Goal: Answer question/provide support

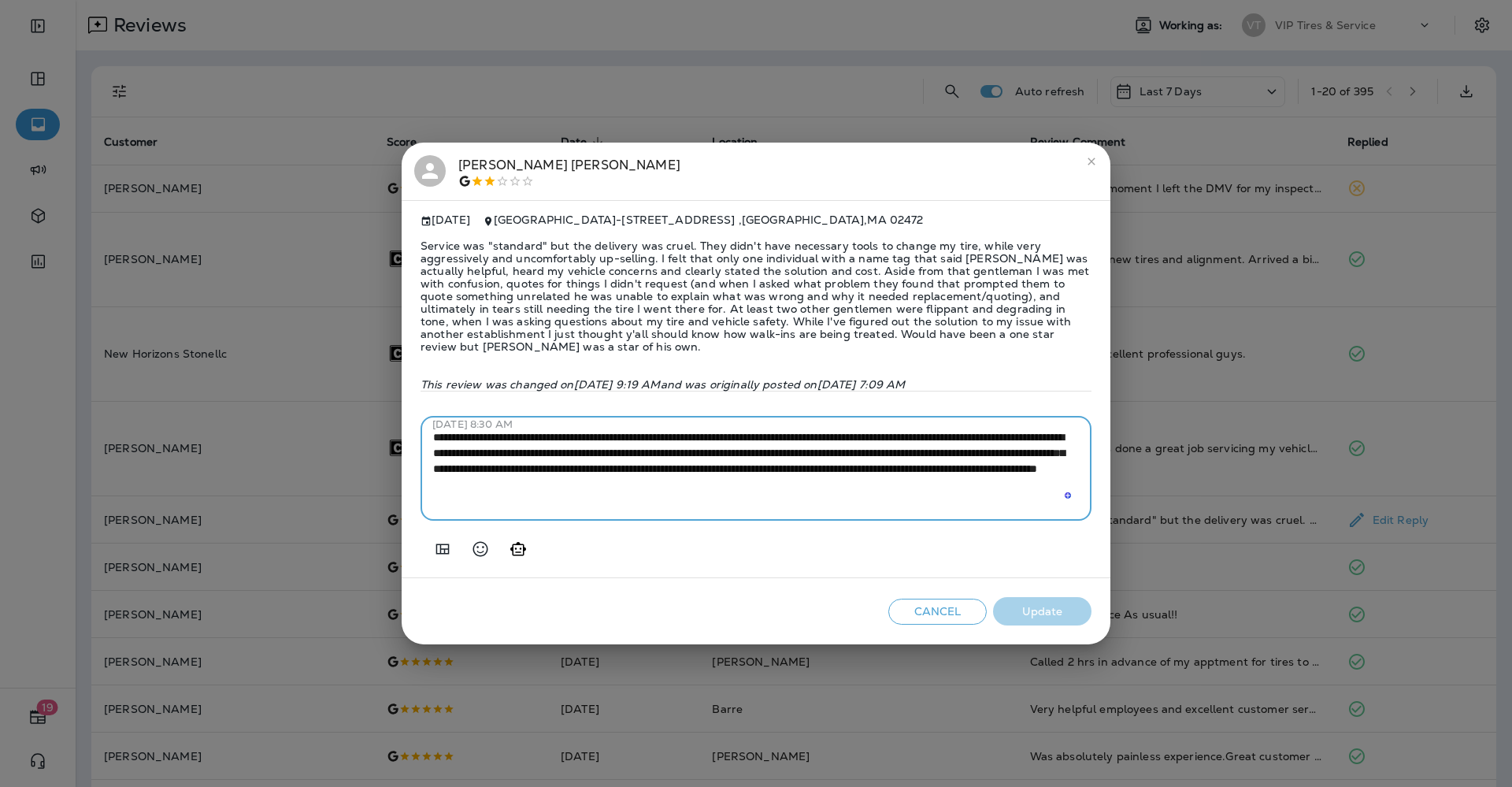
click at [1087, 155] on icon "close" at bounding box center [1092, 161] width 13 height 13
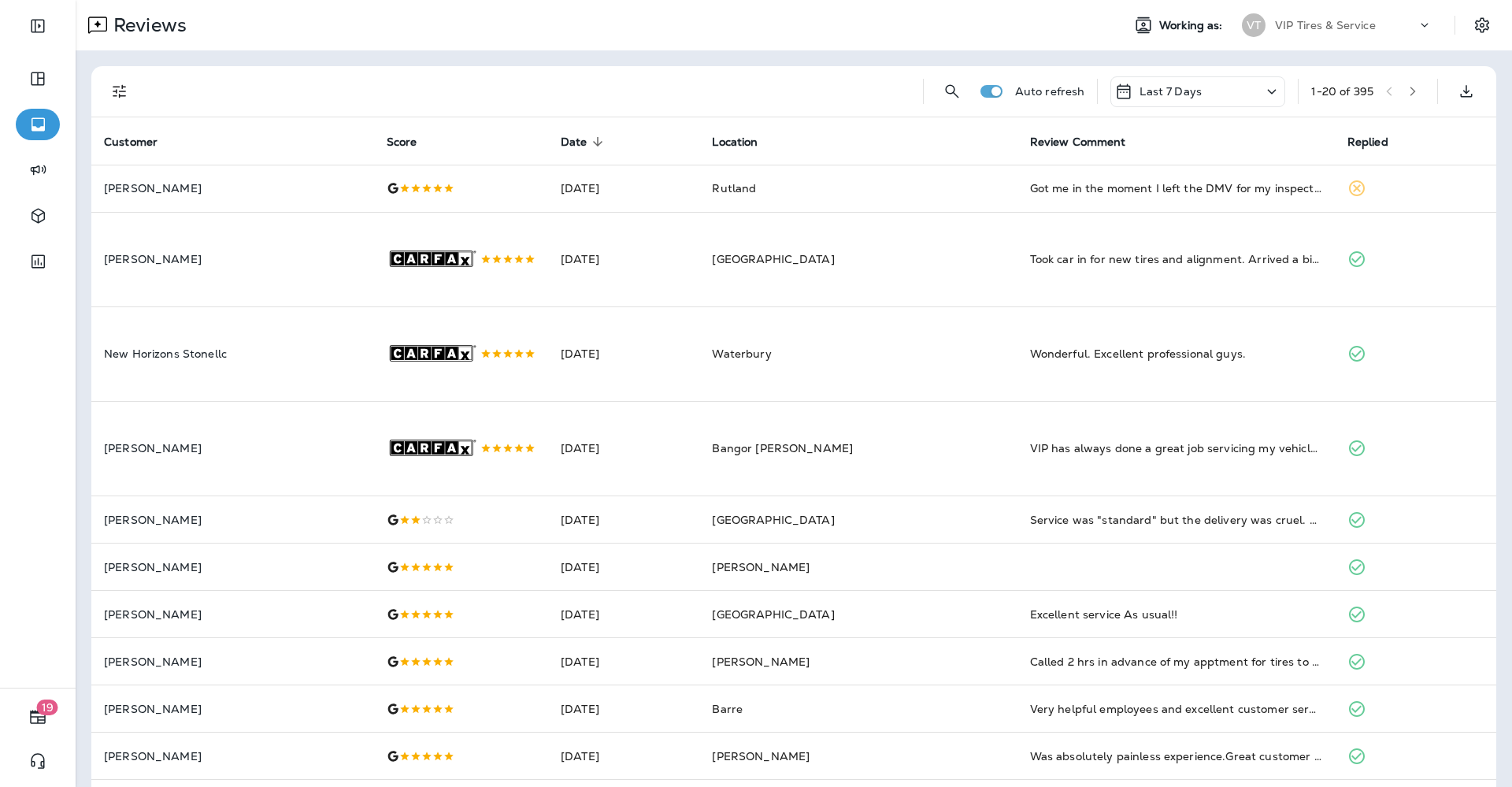
click at [124, 85] on icon "Filters" at bounding box center [120, 92] width 19 height 19
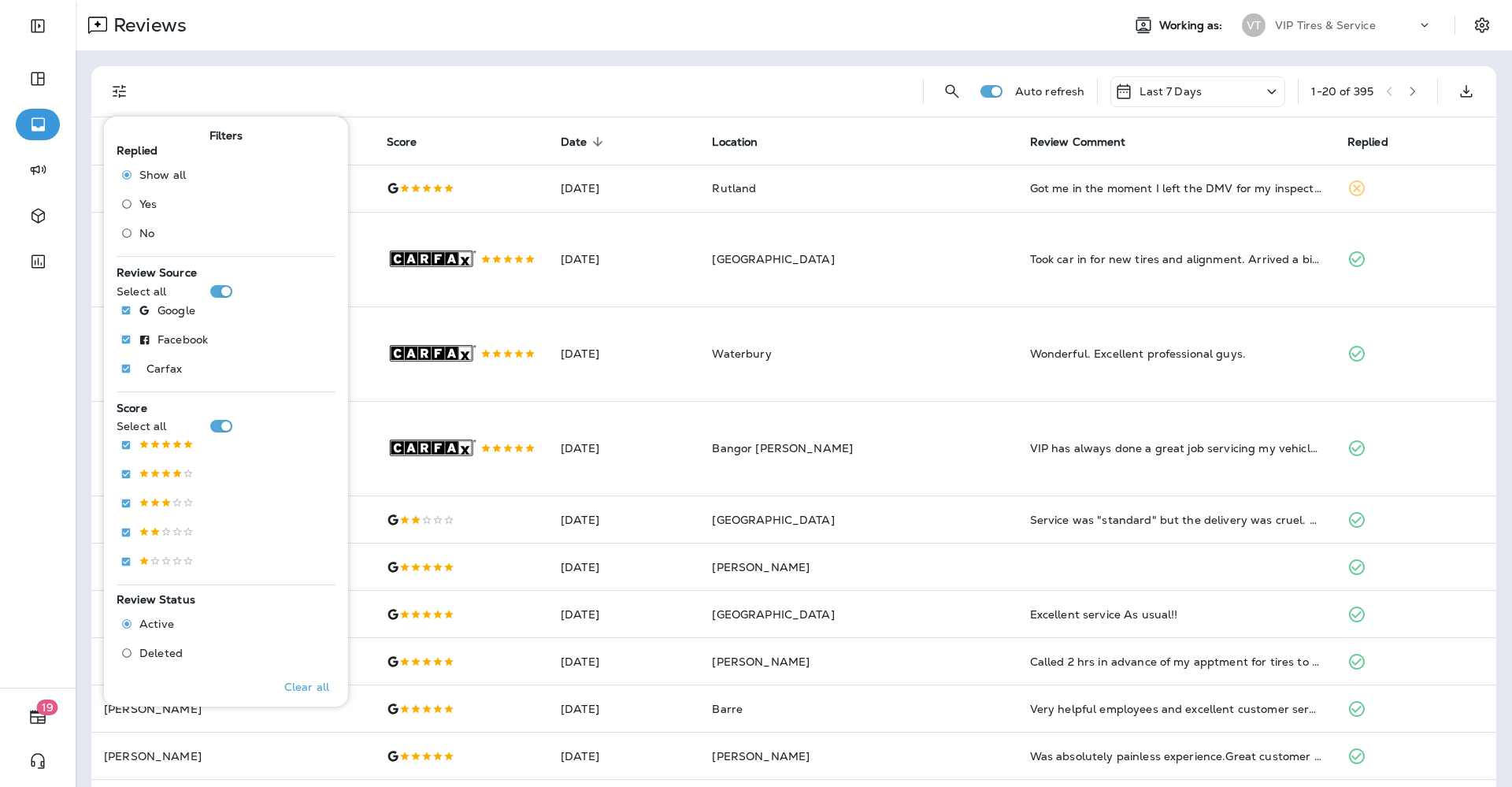
click at [159, 231] on label "No" at bounding box center [150, 233] width 72 height 26
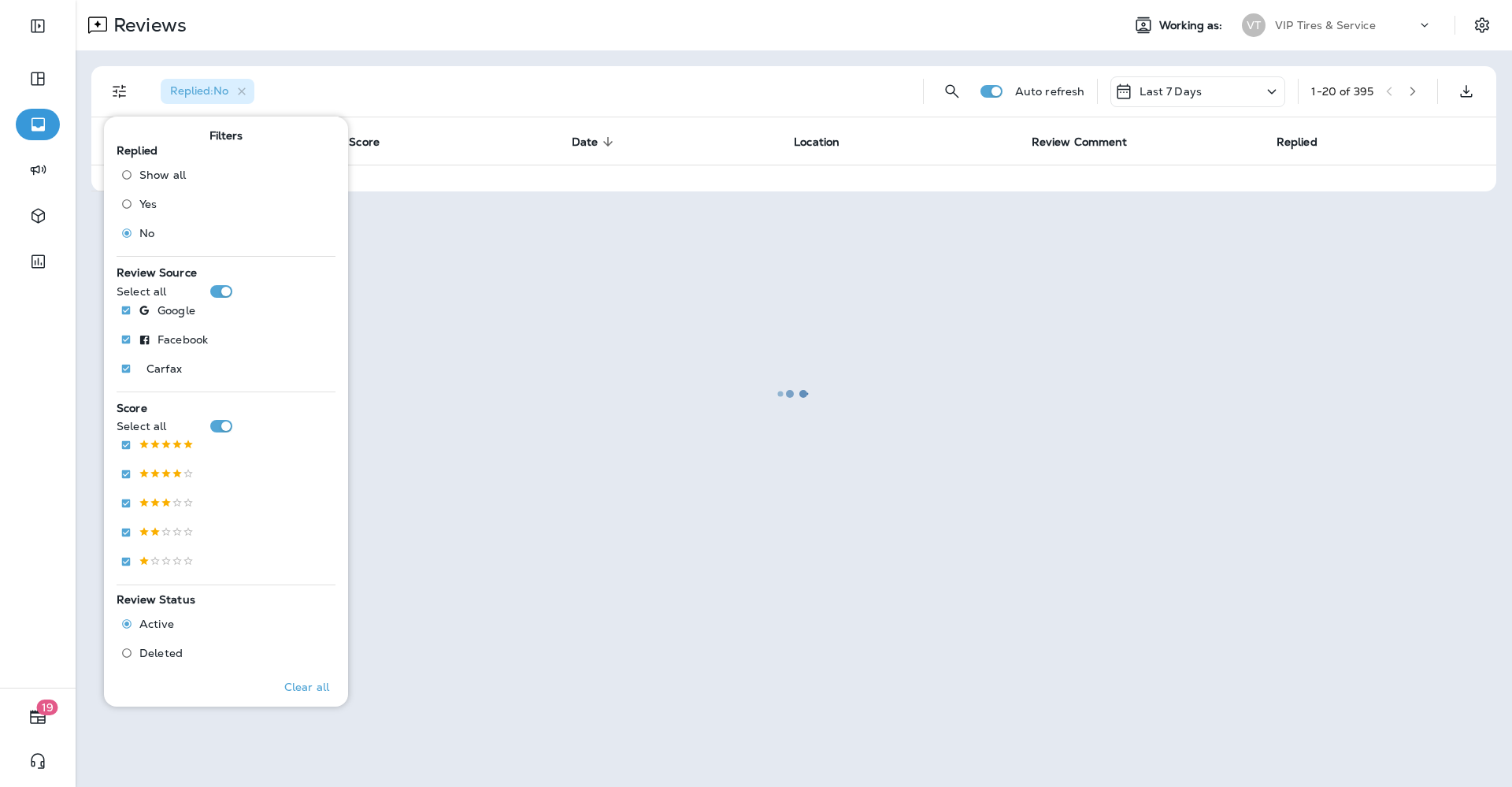
click at [562, 74] on div at bounding box center [794, 393] width 1434 height 784
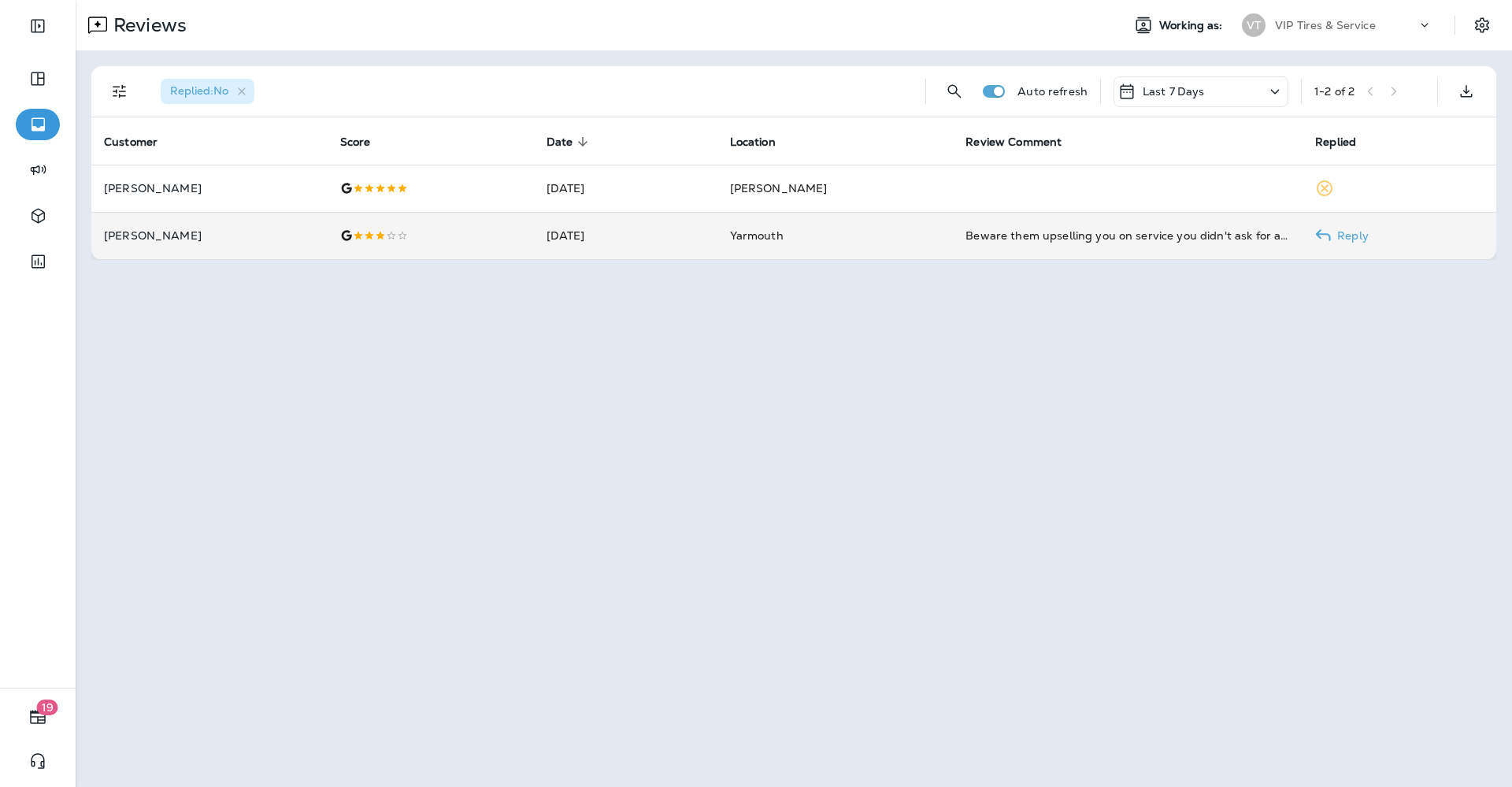
click at [353, 245] on td at bounding box center [431, 235] width 206 height 47
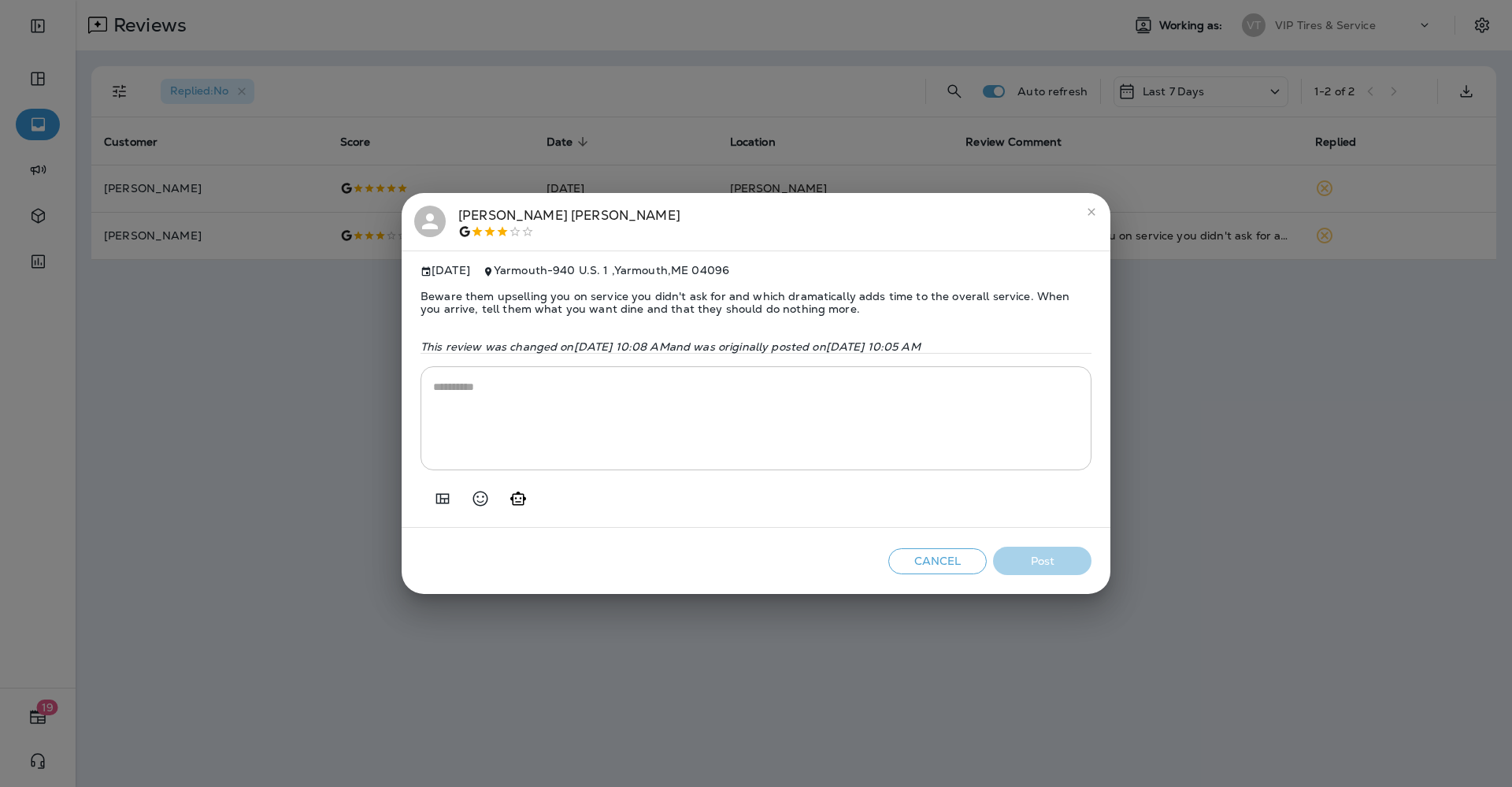
click at [659, 296] on span "Beware them upselling you on service you didn't ask for and which dramatically …" at bounding box center [756, 302] width 671 height 50
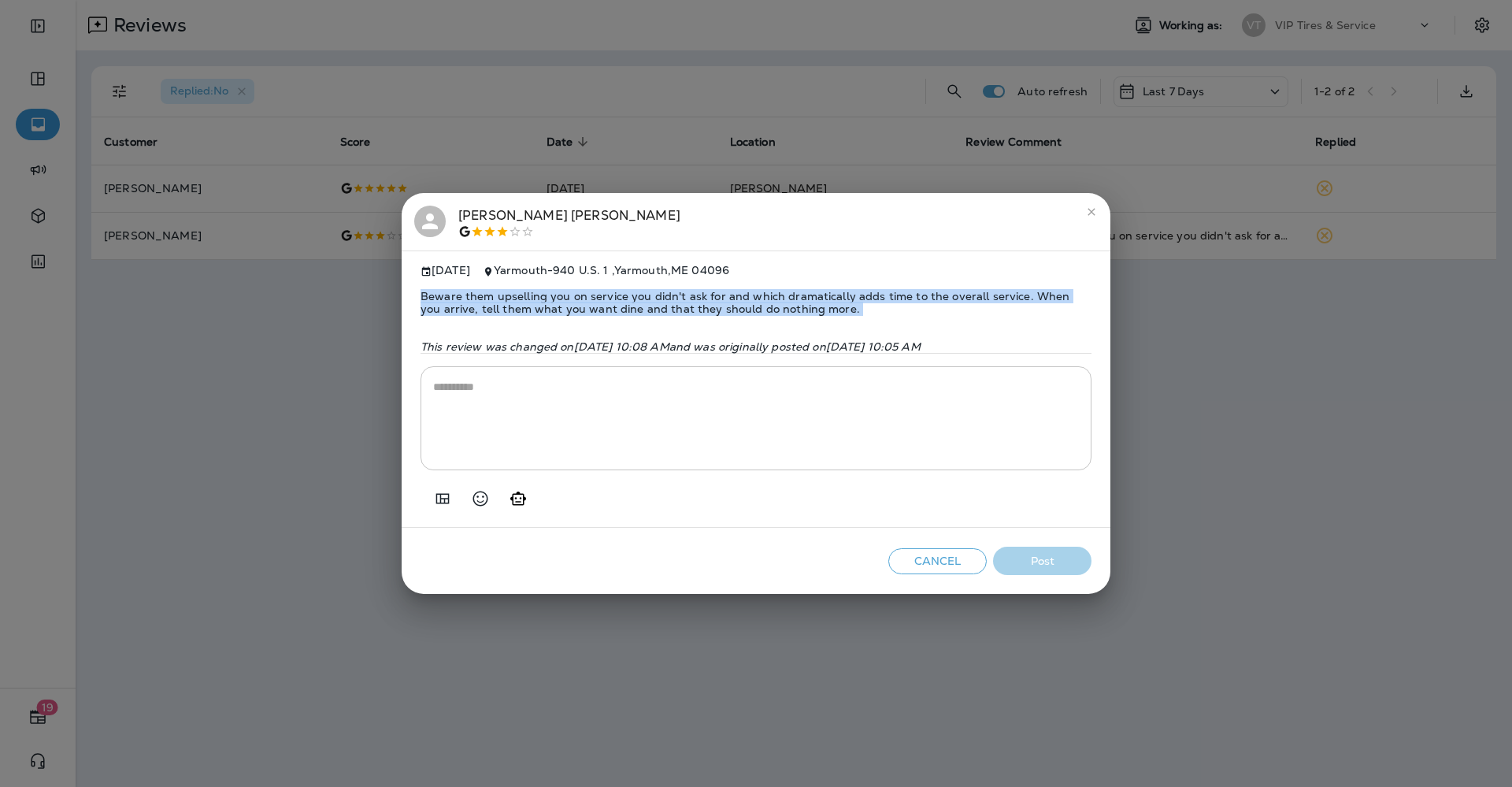
click at [659, 296] on span "Beware them upselling you on service you didn't ask for and which dramatically …" at bounding box center [756, 302] width 671 height 50
copy span "Beware them upselling you on service you didn't ask for and which dramatically …"
click at [450, 503] on icon "Add in a premade template" at bounding box center [442, 499] width 19 height 19
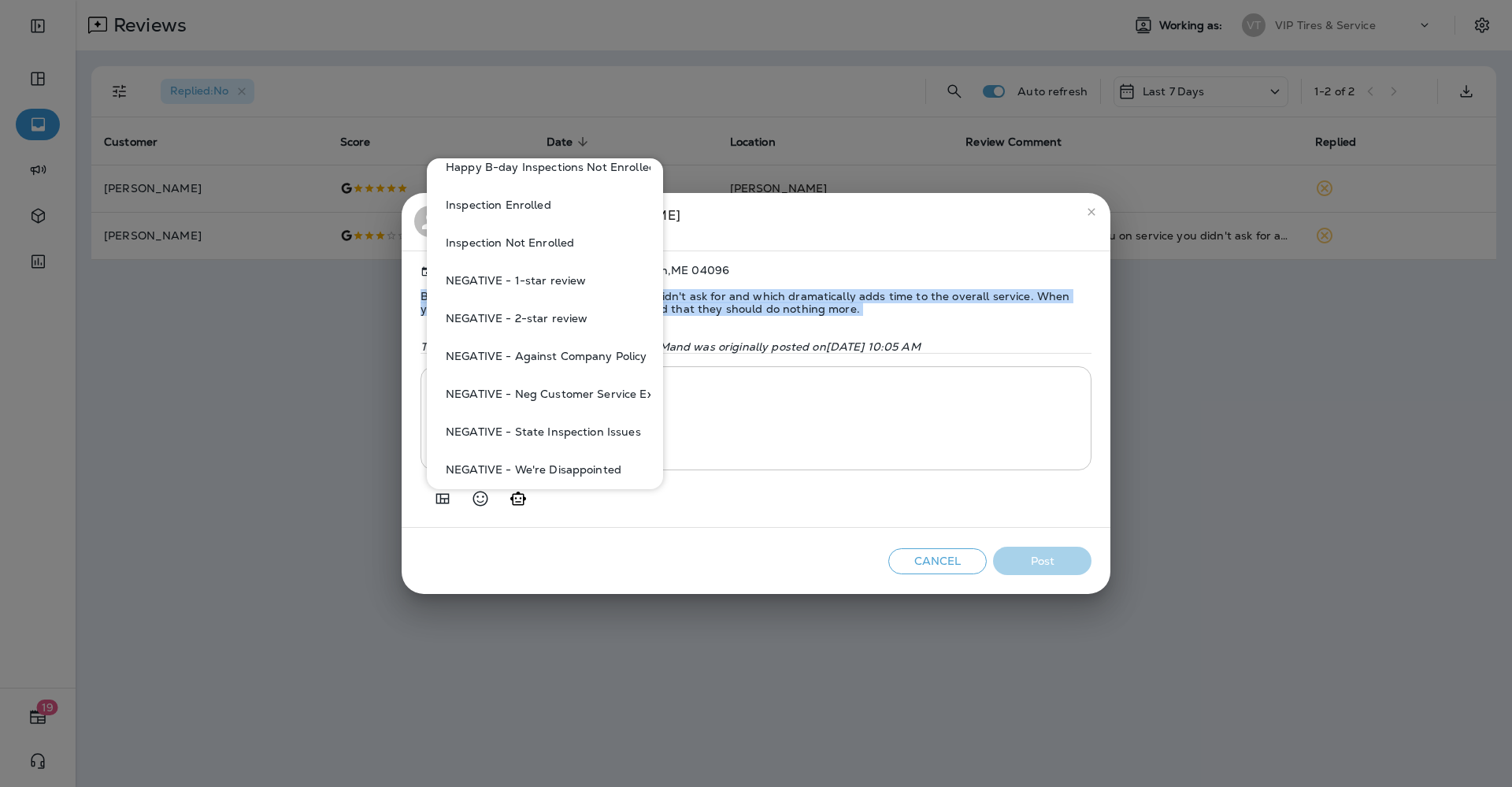
scroll to position [591, 0]
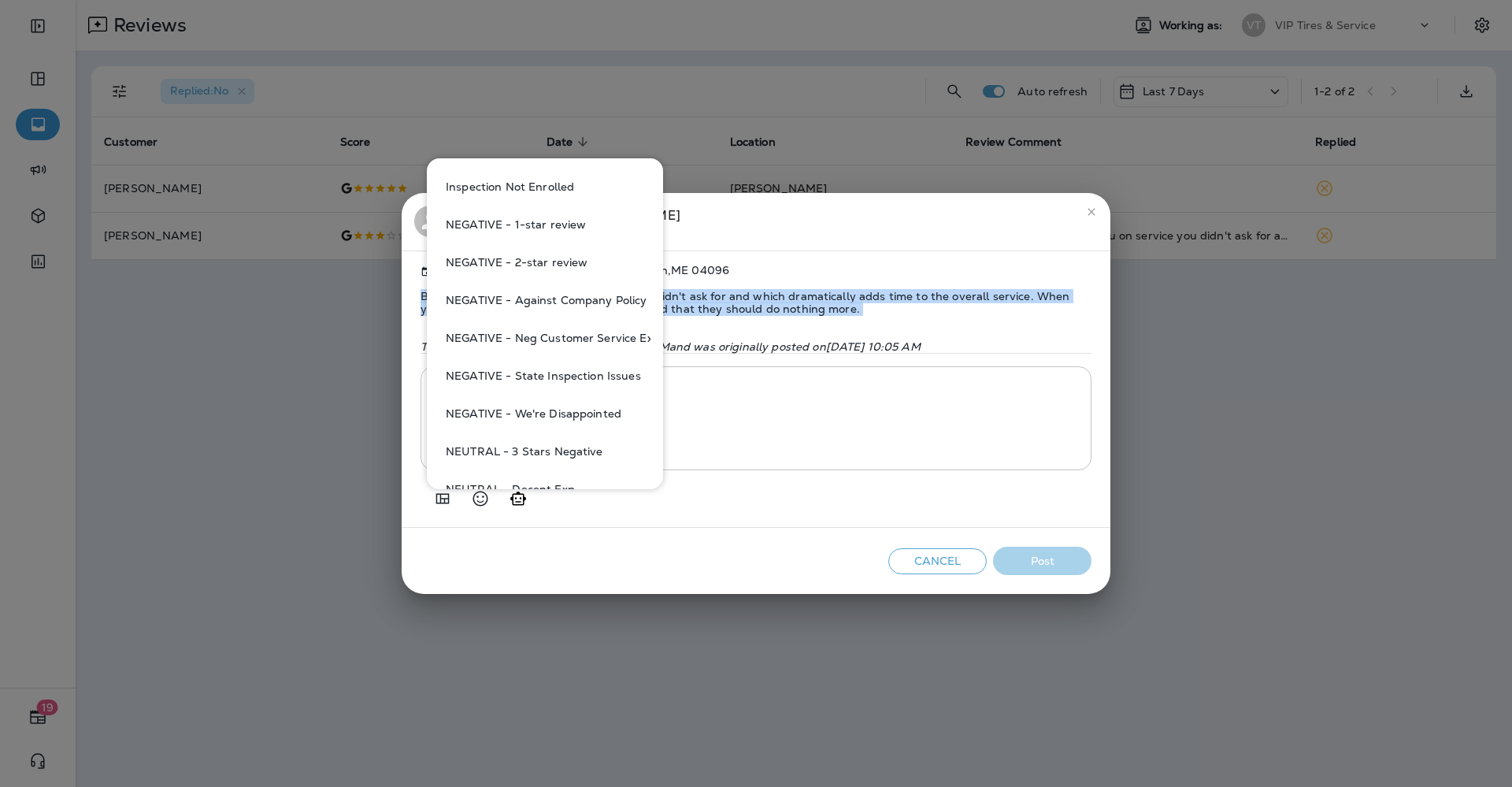
click at [561, 297] on button "NEGATIVE - Against Company Policy" at bounding box center [545, 300] width 211 height 38
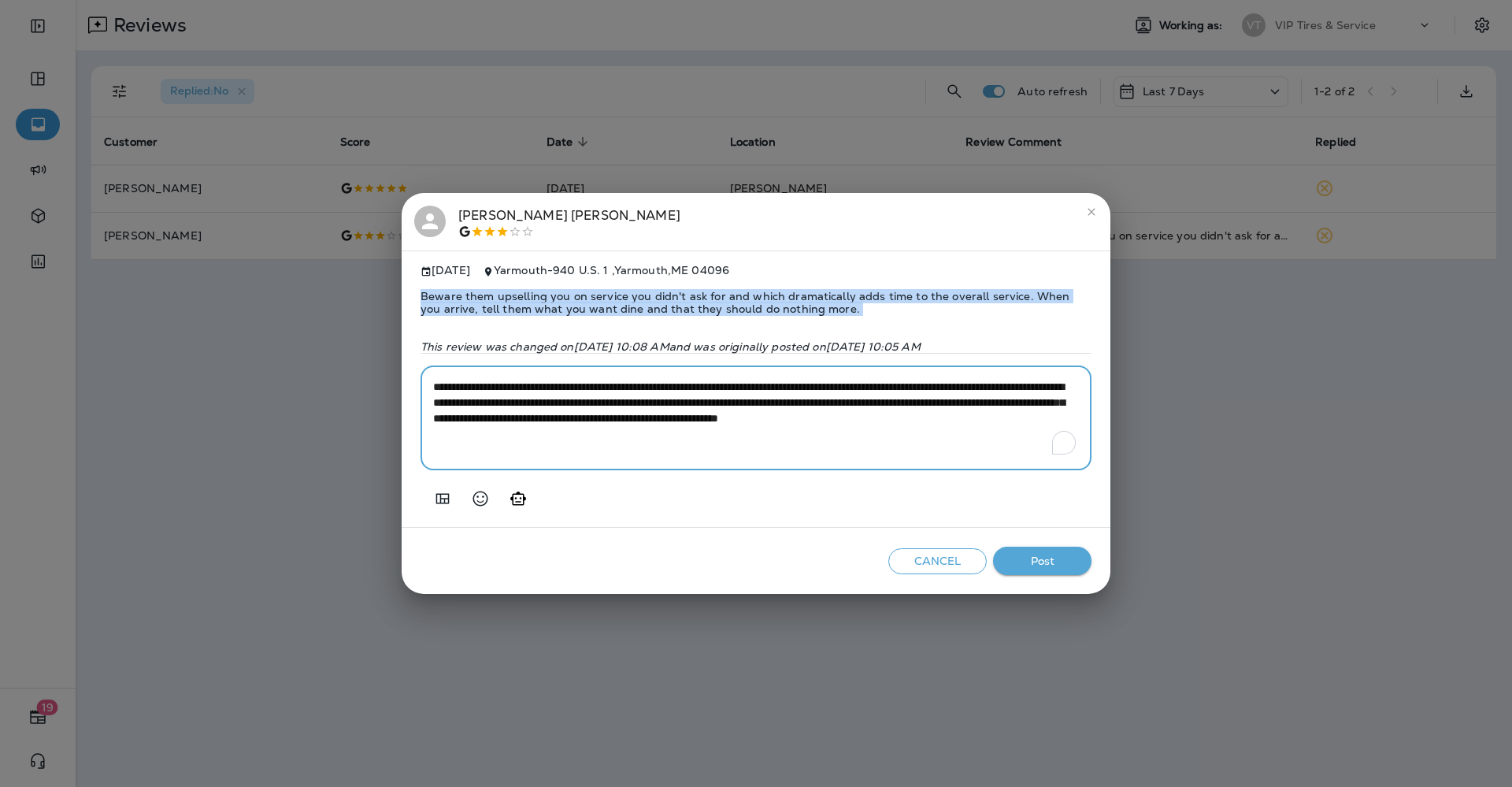
click at [970, 409] on textarea "**********" at bounding box center [756, 418] width 646 height 79
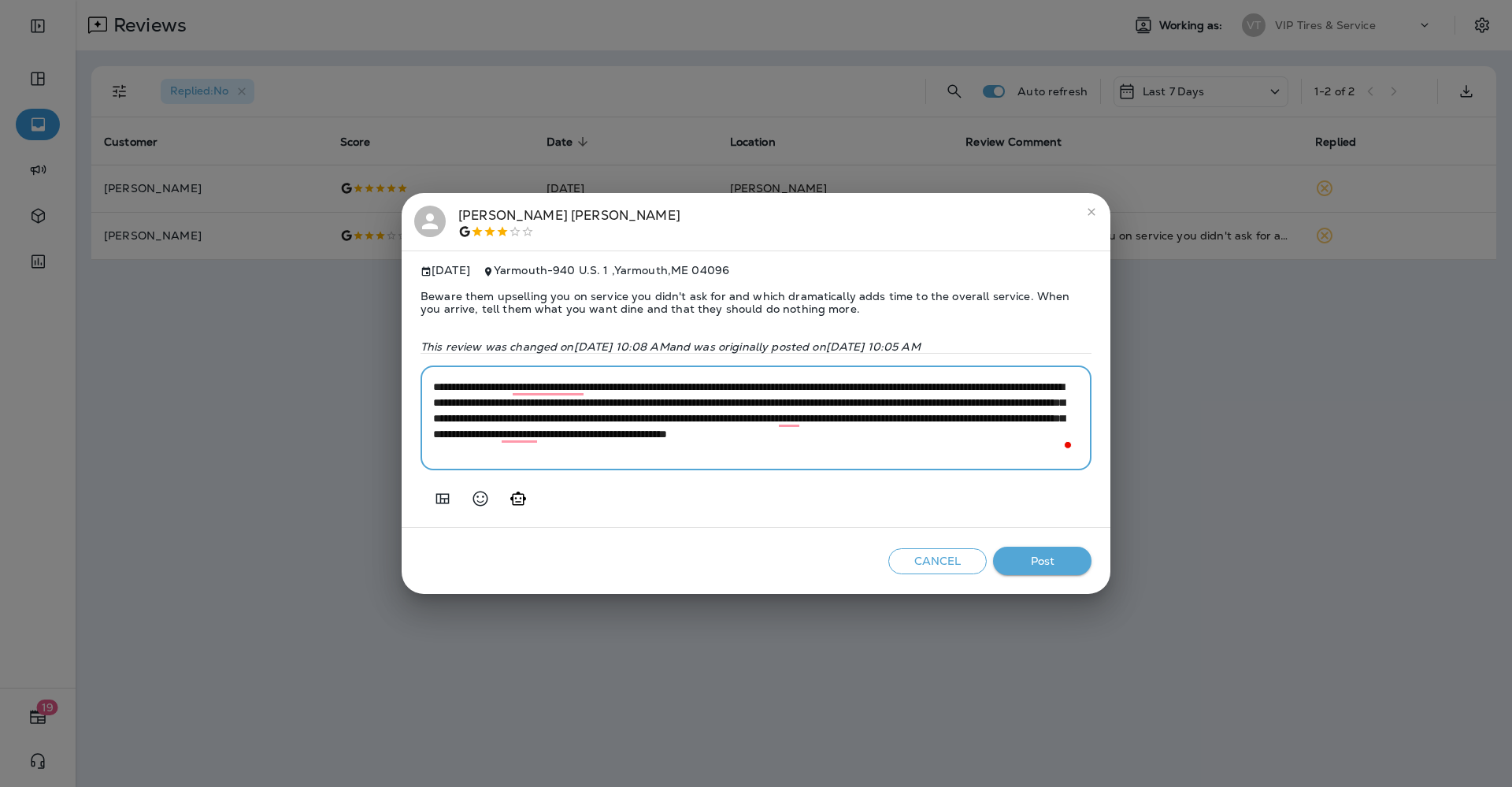
click at [490, 435] on textarea "**********" at bounding box center [756, 418] width 646 height 79
click at [498, 435] on textarea "**********" at bounding box center [756, 418] width 646 height 79
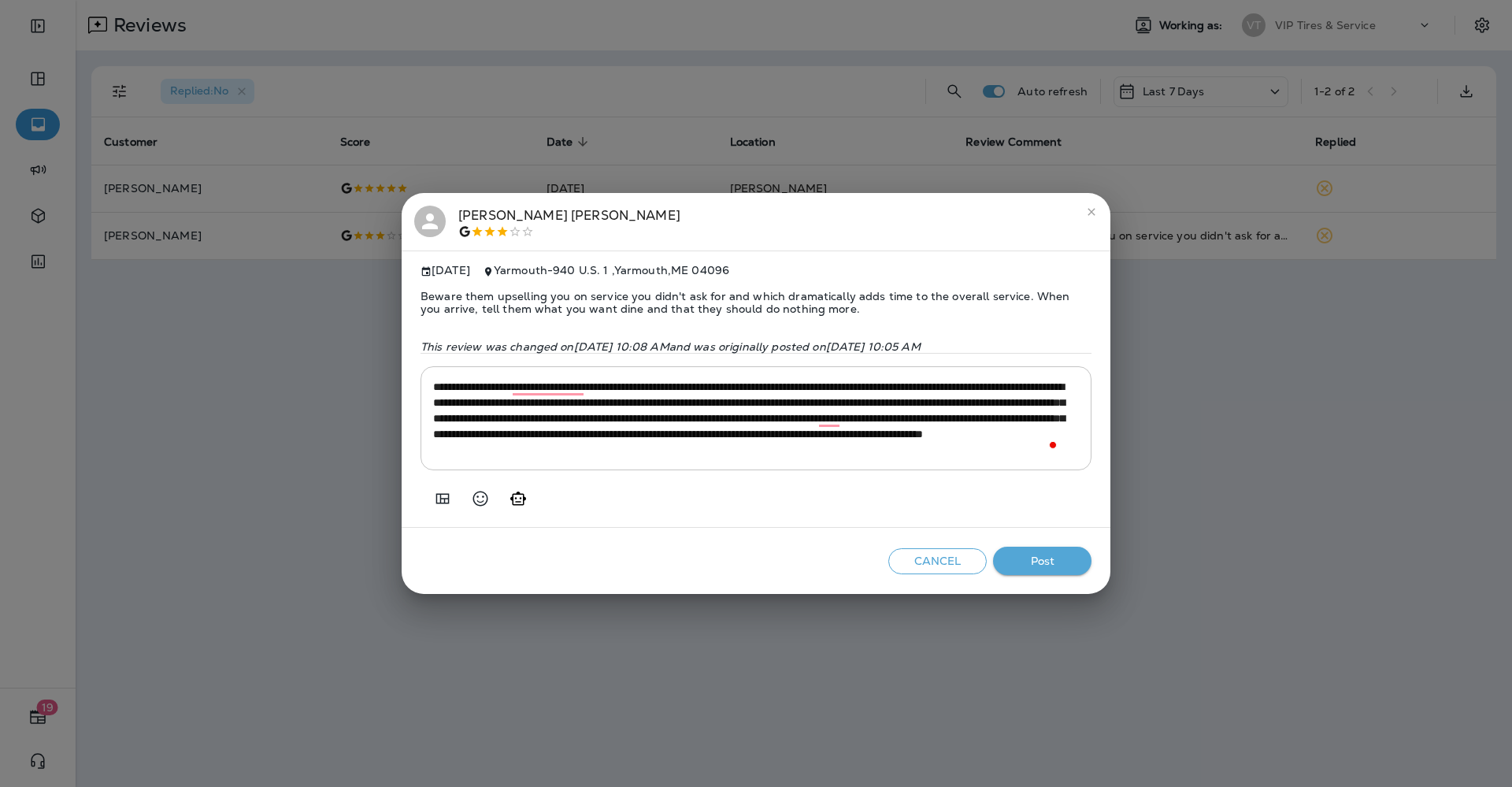
click at [509, 293] on span "Beware them upselling you on service you didn't ask for and which dramatically …" at bounding box center [756, 302] width 671 height 50
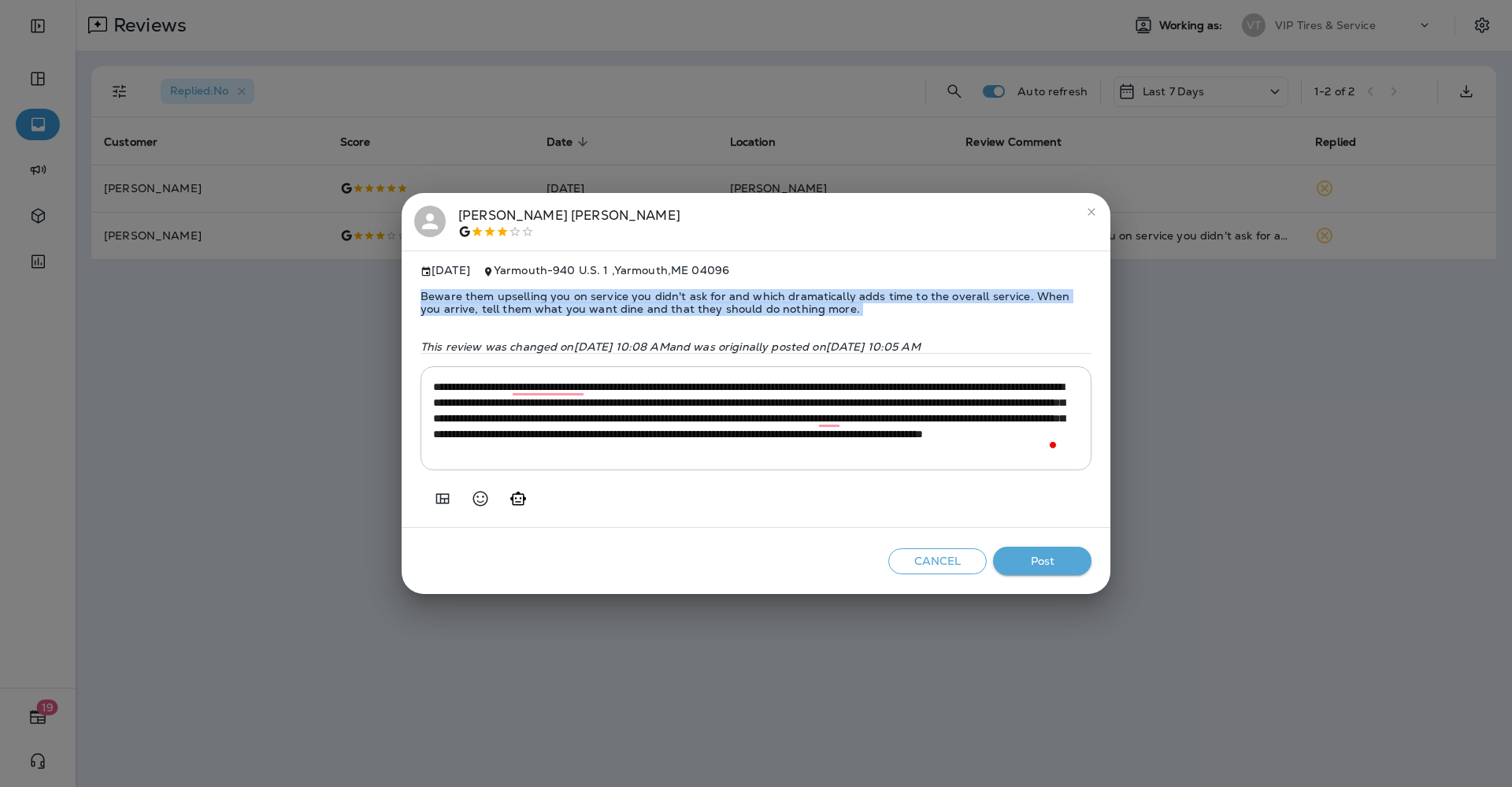
click at [509, 293] on span "Beware them upselling you on service you didn't ask for and which dramatically …" at bounding box center [756, 302] width 671 height 50
copy span "Beware them upselling you on service you didn't ask for and which dramatically …"
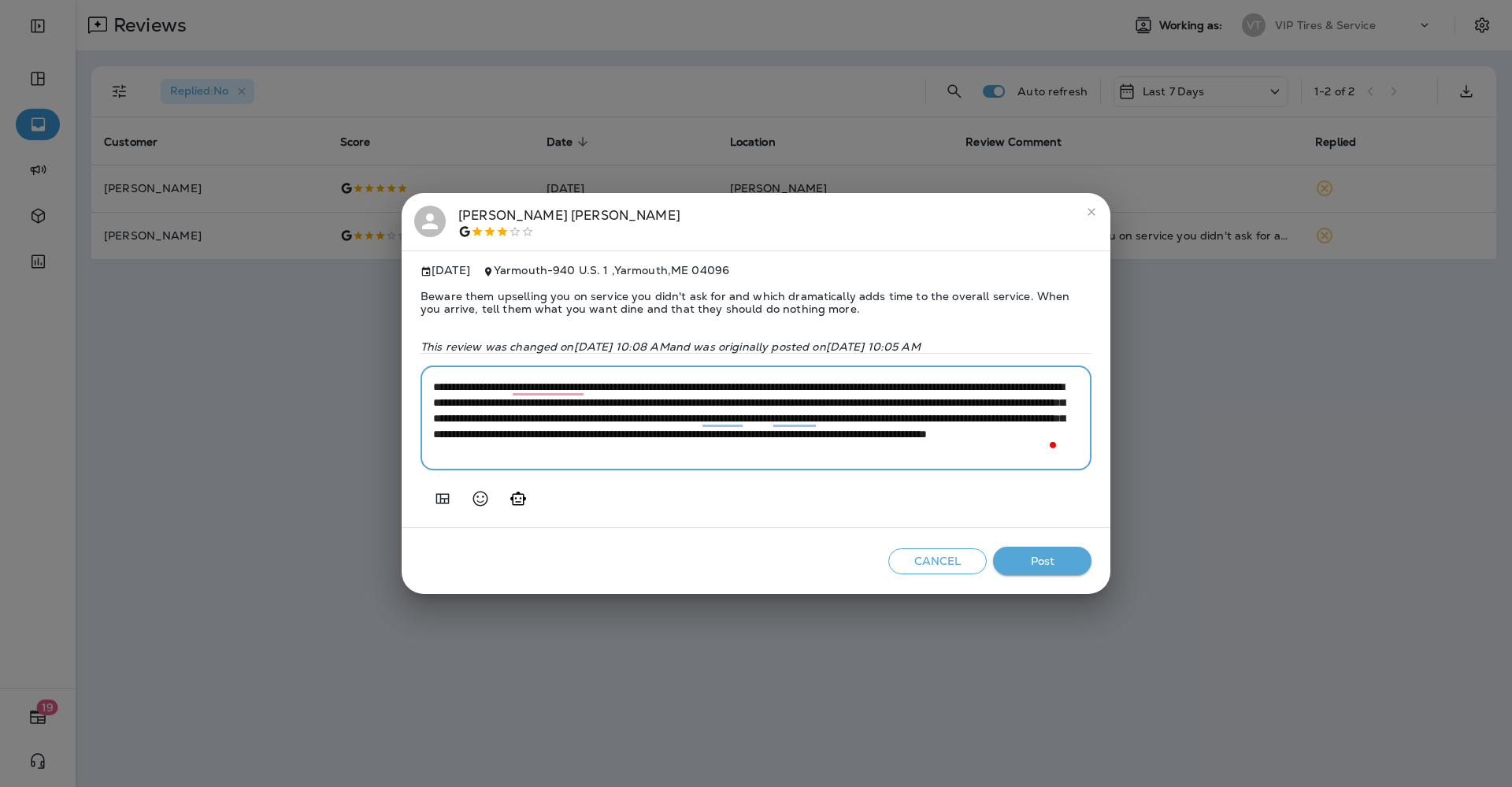
type textarea "**********"
click at [1046, 563] on button "Post" at bounding box center [1042, 561] width 98 height 29
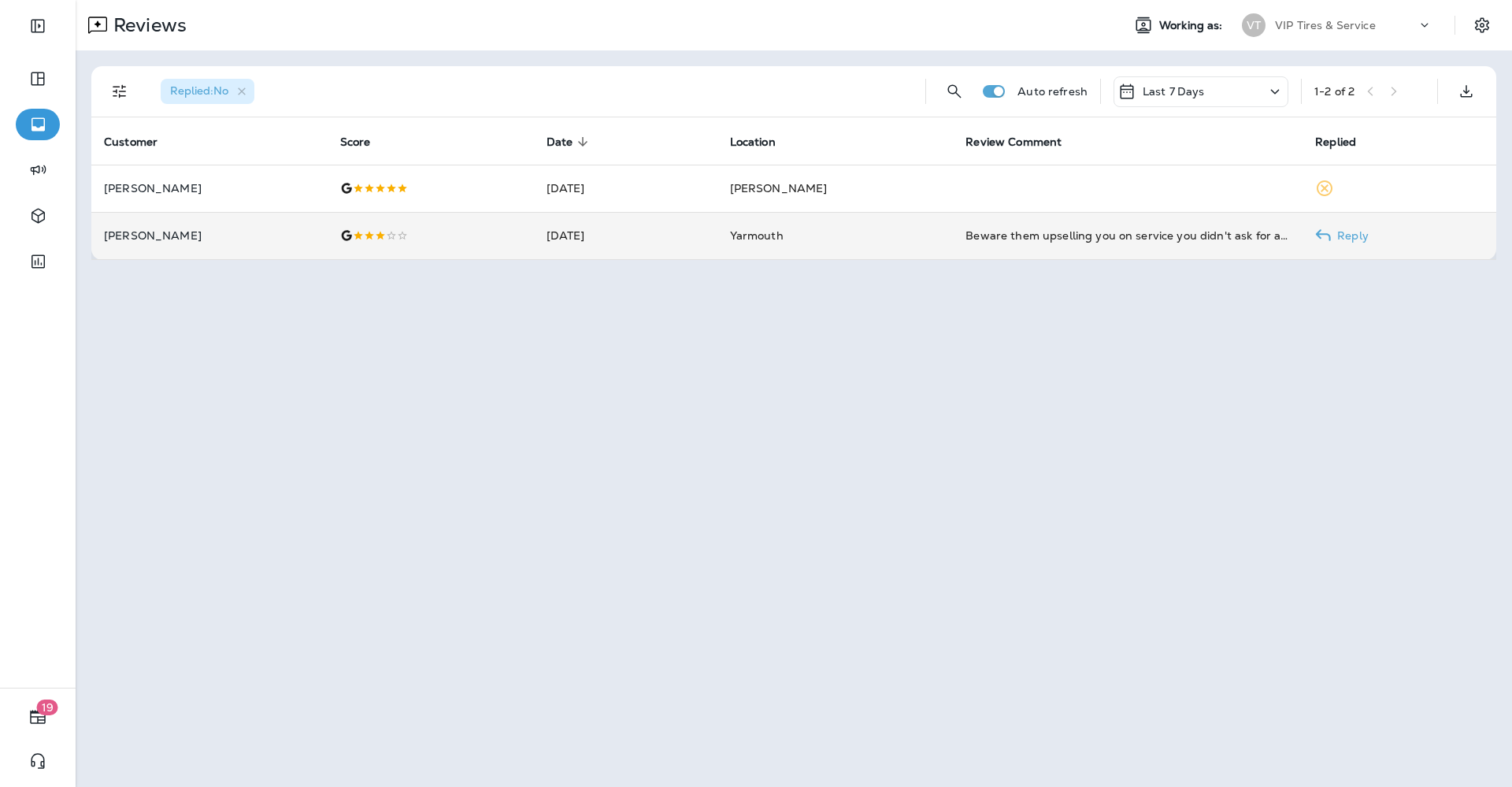
click at [320, 228] on td "[PERSON_NAME]" at bounding box center [209, 235] width 236 height 47
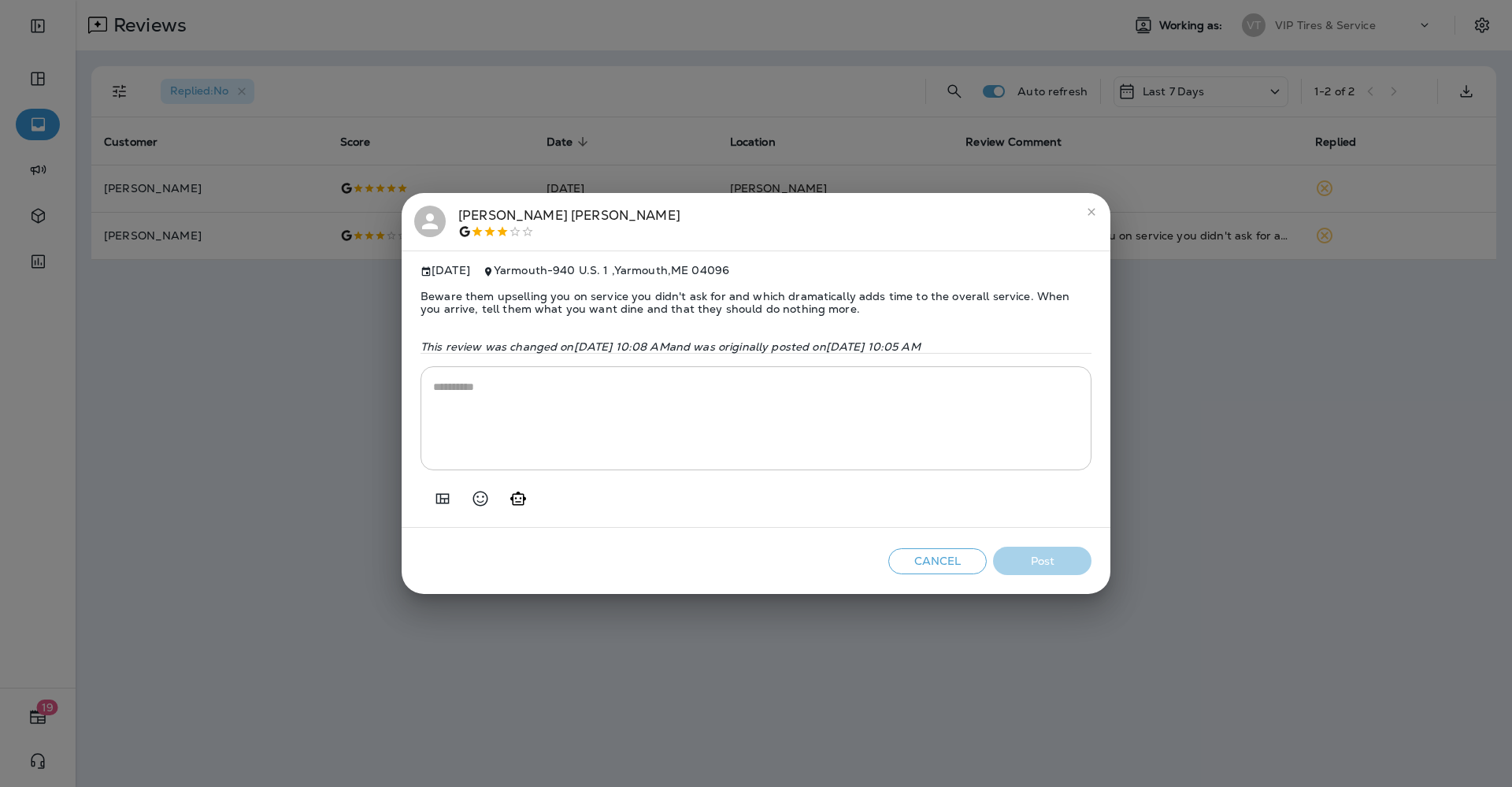
click at [514, 225] on div at bounding box center [569, 232] width 222 height 13
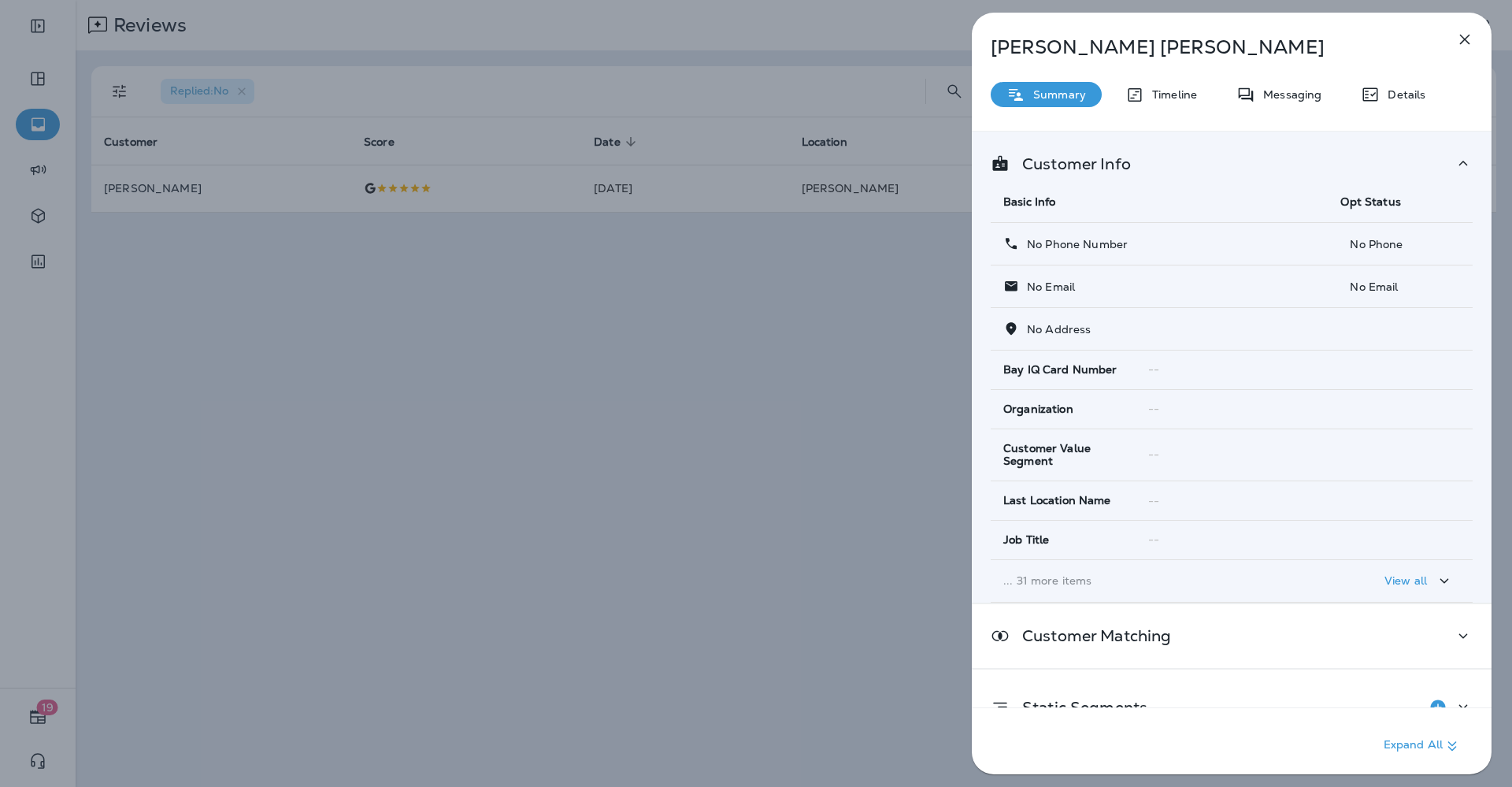
click at [1479, 42] on button "button" at bounding box center [1465, 39] width 31 height 31
